Goal: Transaction & Acquisition: Purchase product/service

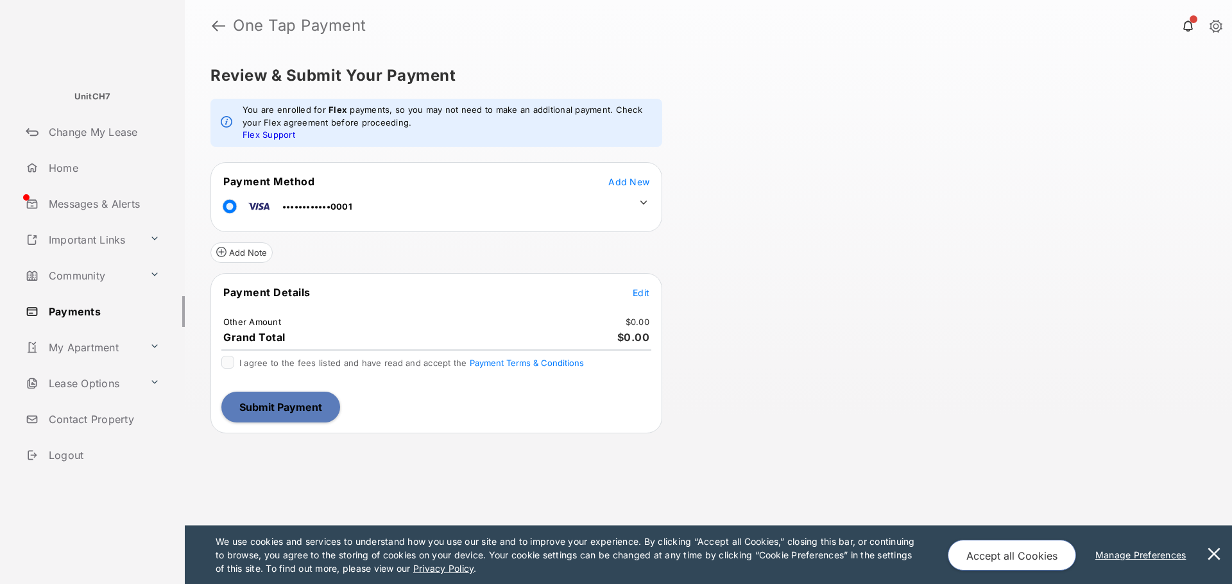
click at [641, 289] on span "Edit" at bounding box center [641, 292] width 17 height 11
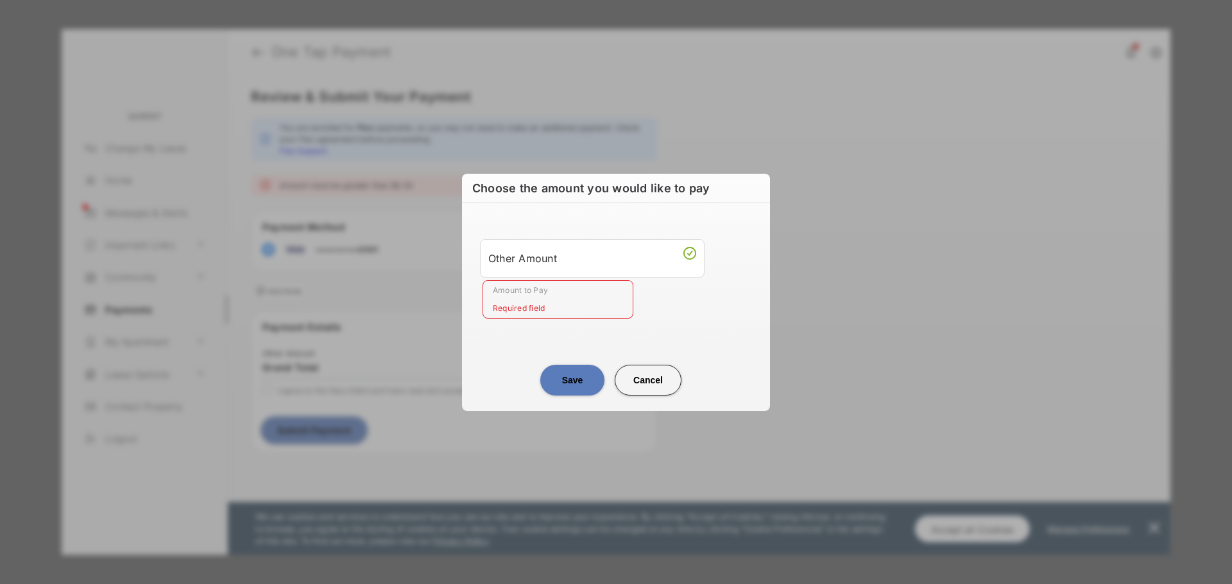
click at [594, 301] on input "Amount to Pay" at bounding box center [557, 299] width 151 height 38
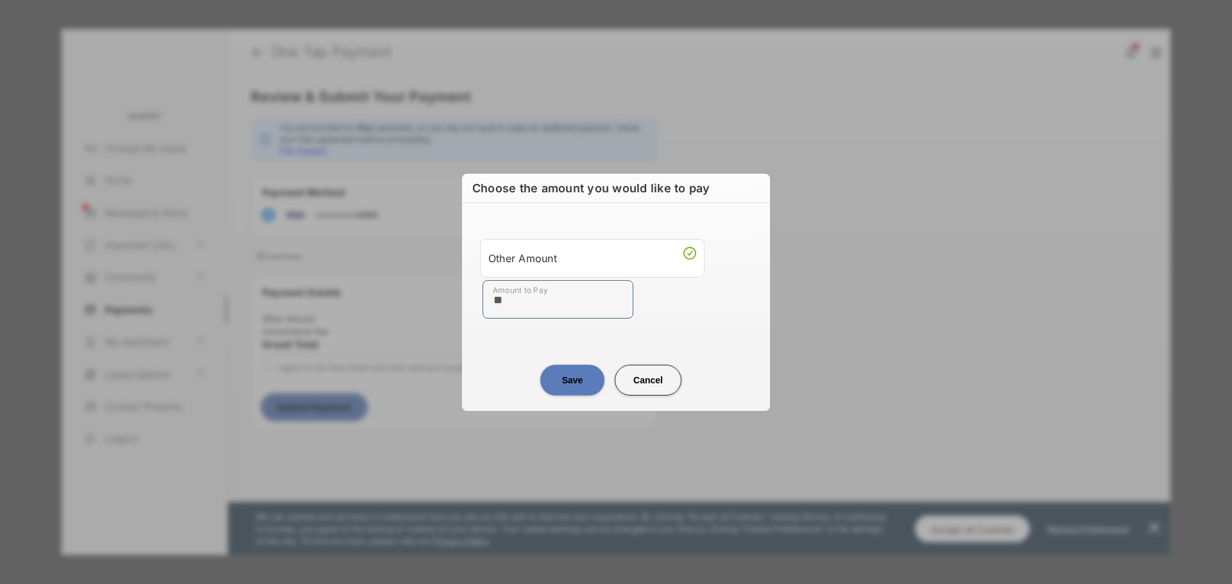
type input "**"
click at [498, 348] on div "Save Cancel" at bounding box center [616, 367] width 308 height 56
click at [563, 376] on button "Save" at bounding box center [572, 380] width 64 height 31
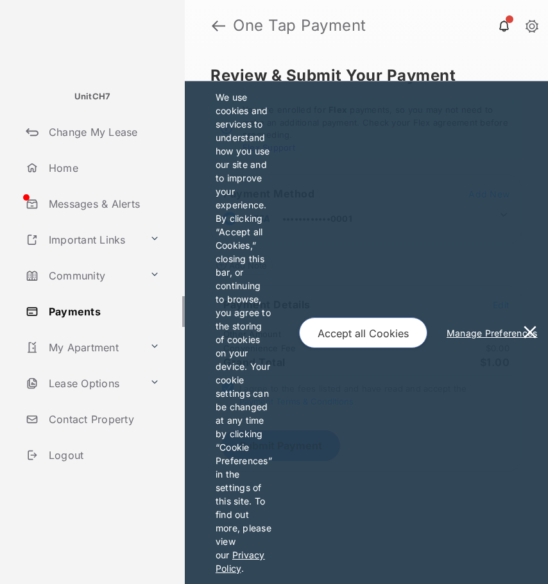
click at [529, 334] on button at bounding box center [530, 332] width 26 height 503
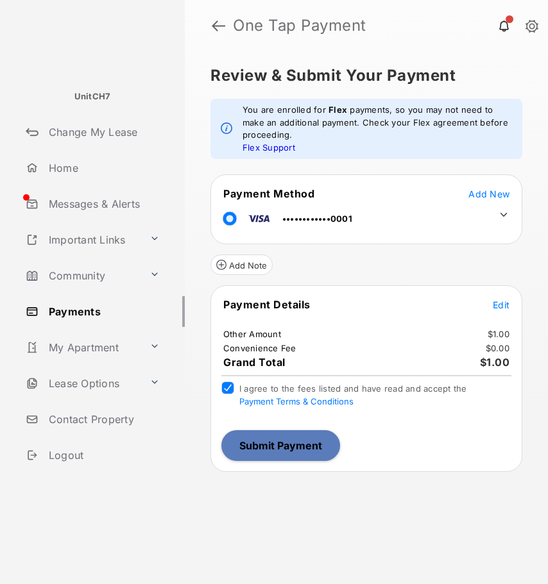
click at [298, 440] on button "Submit Payment" at bounding box center [280, 445] width 119 height 31
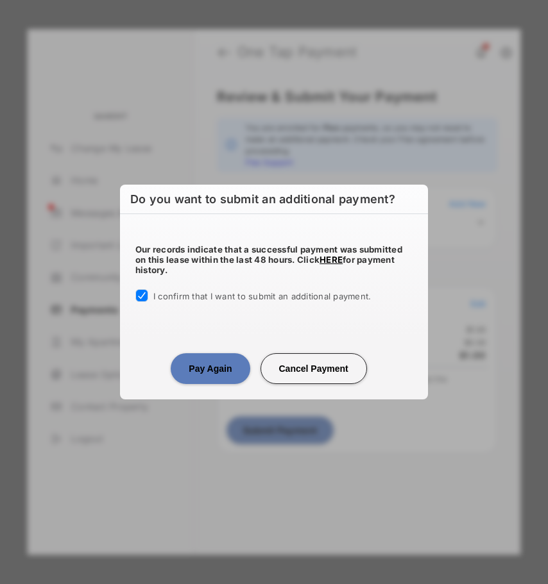
click at [203, 362] on button "Pay Again" at bounding box center [210, 368] width 79 height 31
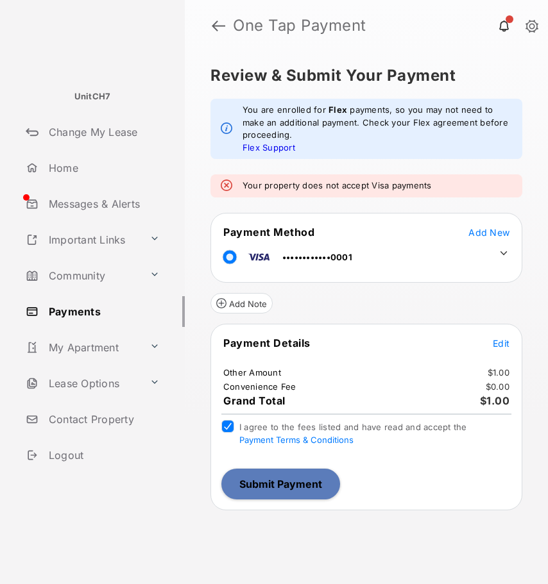
click at [504, 257] on icon at bounding box center [504, 254] width 12 height 12
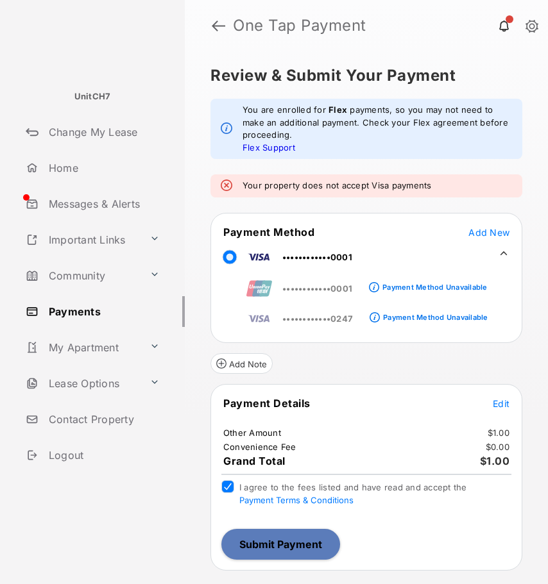
click at [502, 255] on icon at bounding box center [504, 254] width 12 height 12
